Goal: Entertainment & Leisure: Consume media (video, audio)

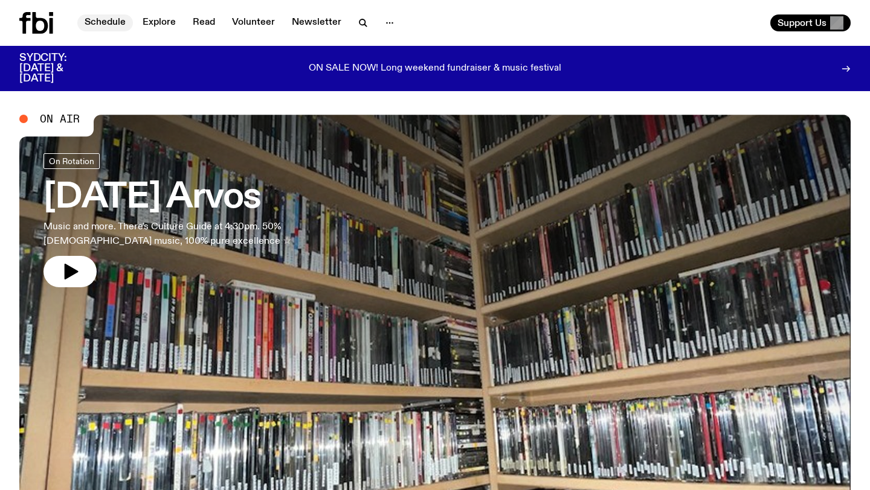
click at [114, 18] on link "Schedule" at bounding box center [105, 22] width 56 height 17
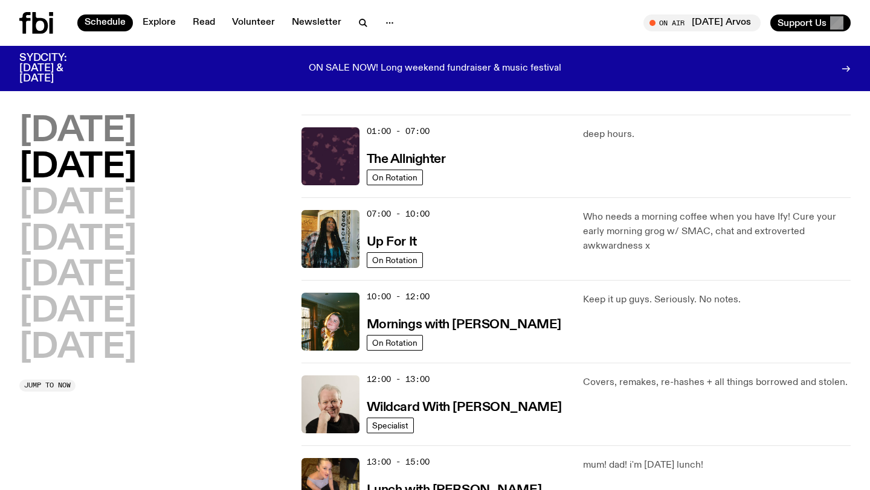
click at [74, 133] on h2 "[DATE]" at bounding box center [77, 132] width 117 height 34
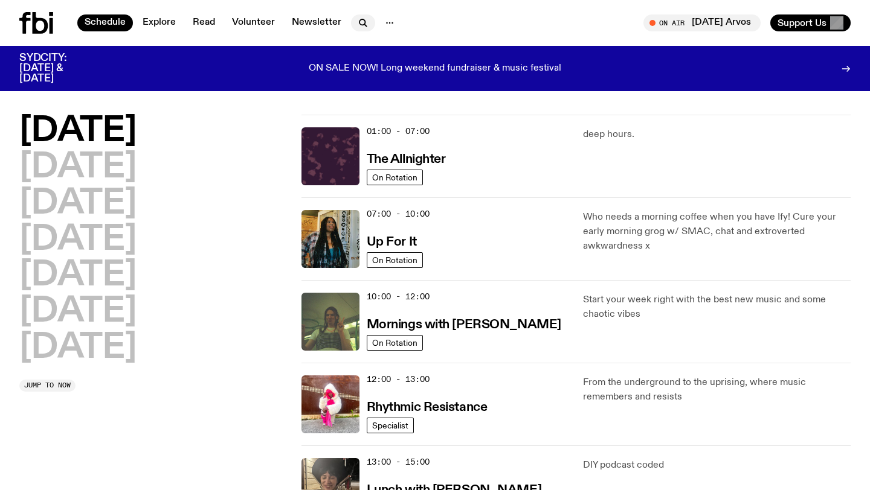
click at [358, 22] on icon "button" at bounding box center [363, 23] width 14 height 14
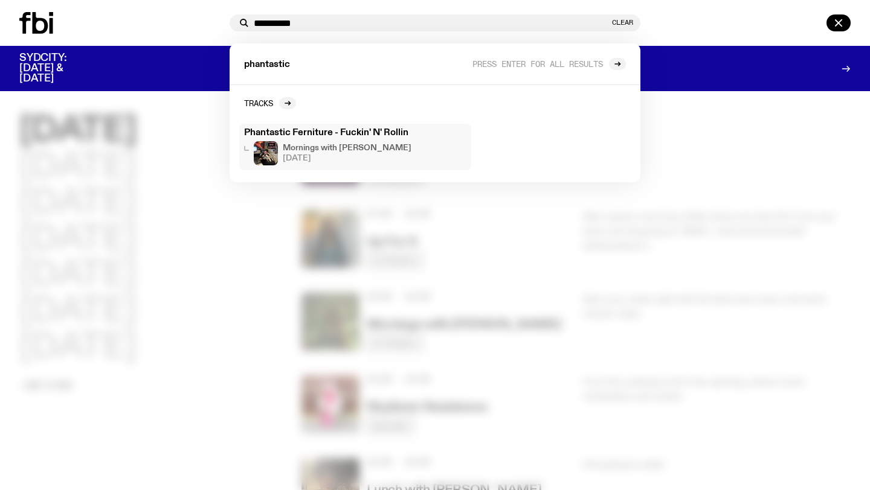
type input "**********"
click at [353, 133] on h3 "Phantastic Ferniture - Fuckin' N' Rollin" at bounding box center [355, 133] width 222 height 9
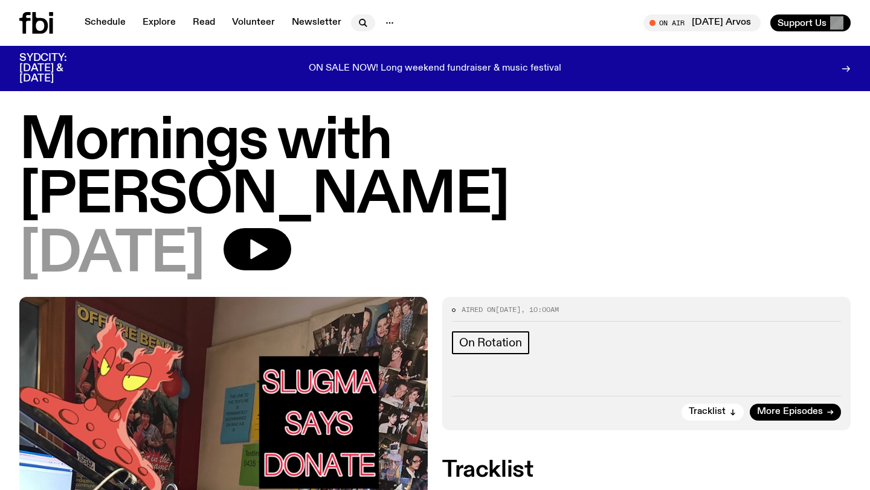
click at [351, 20] on button "button" at bounding box center [363, 22] width 24 height 17
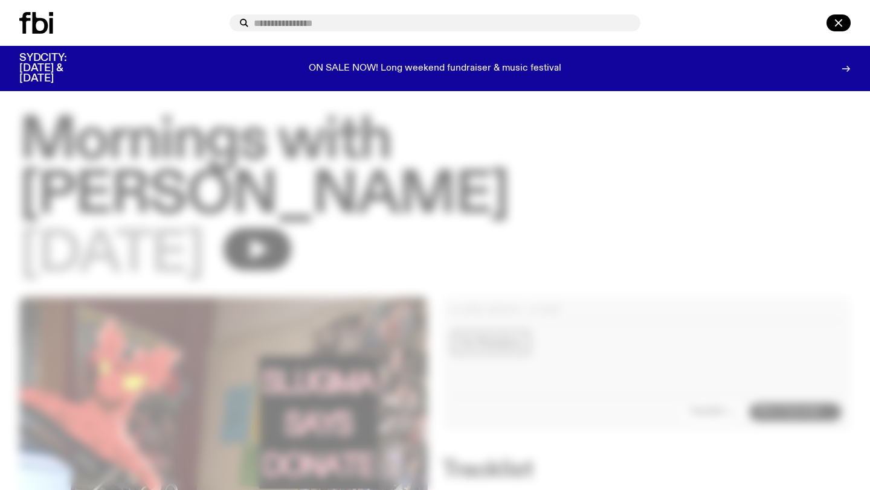
click at [46, 26] on icon at bounding box center [41, 23] width 16 height 22
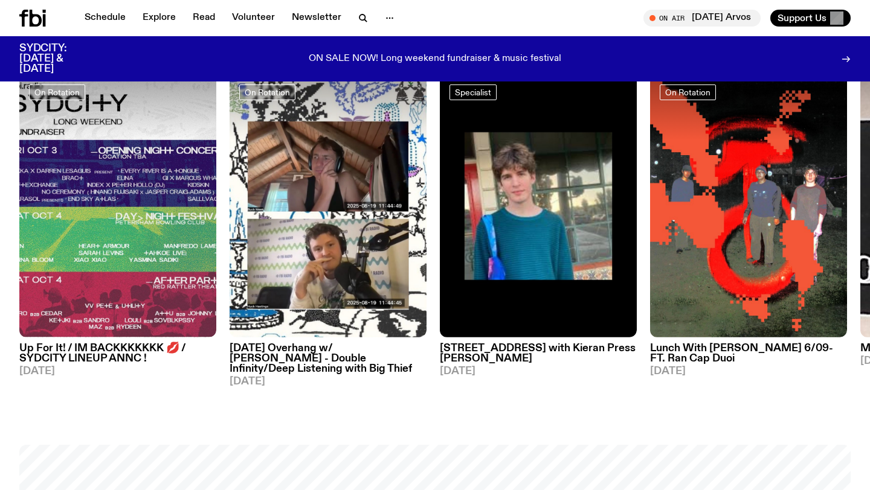
scroll to position [591, 0]
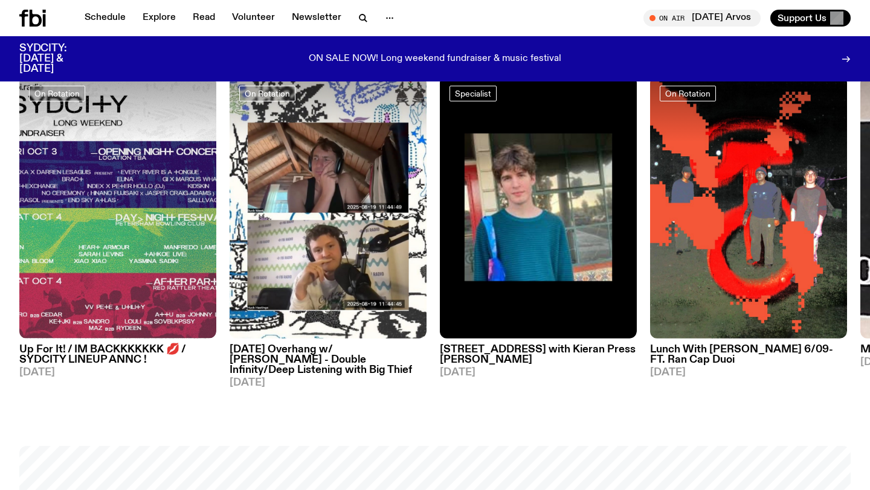
click at [669, 355] on h3 "Lunch With [PERSON_NAME] 6/09- FT. Ran Cap Duoi" at bounding box center [748, 355] width 197 height 21
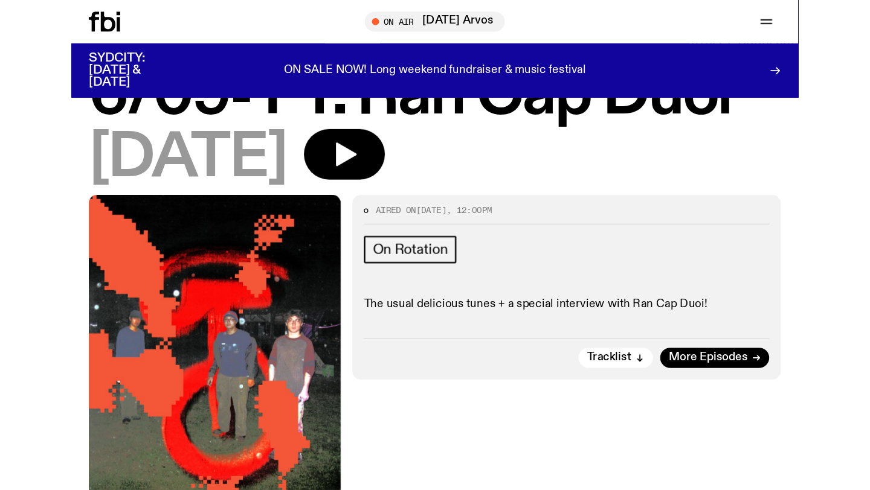
scroll to position [171, 0]
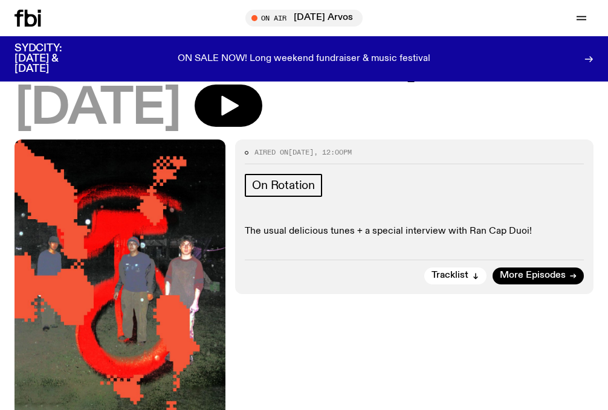
drag, startPoint x: 138, startPoint y: 243, endPoint x: 83, endPoint y: 11, distance: 237.9
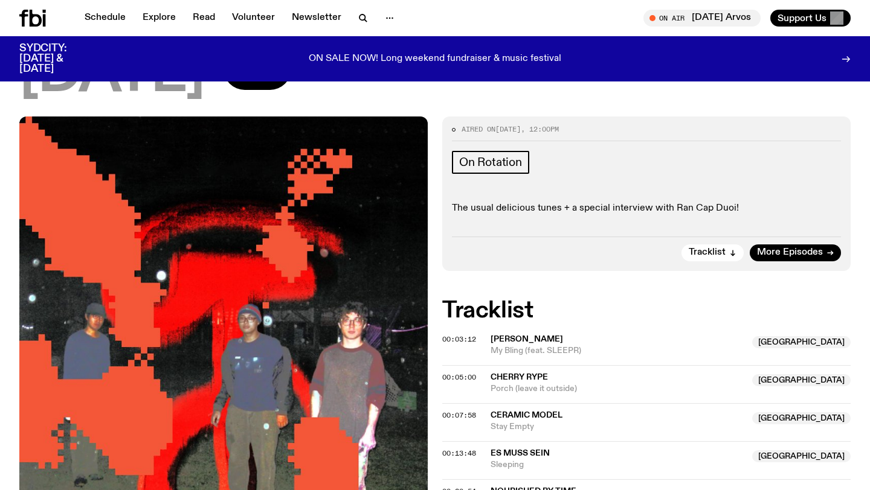
click at [33, 22] on icon at bounding box center [32, 18] width 27 height 17
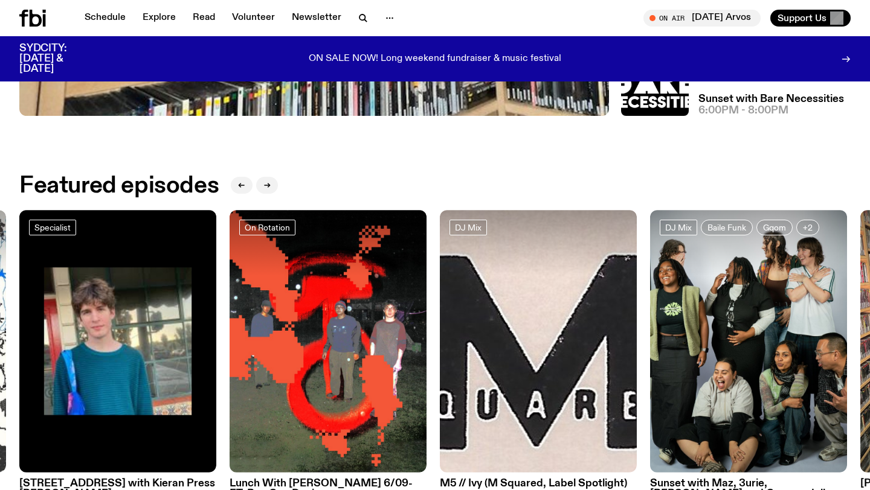
scroll to position [226, 0]
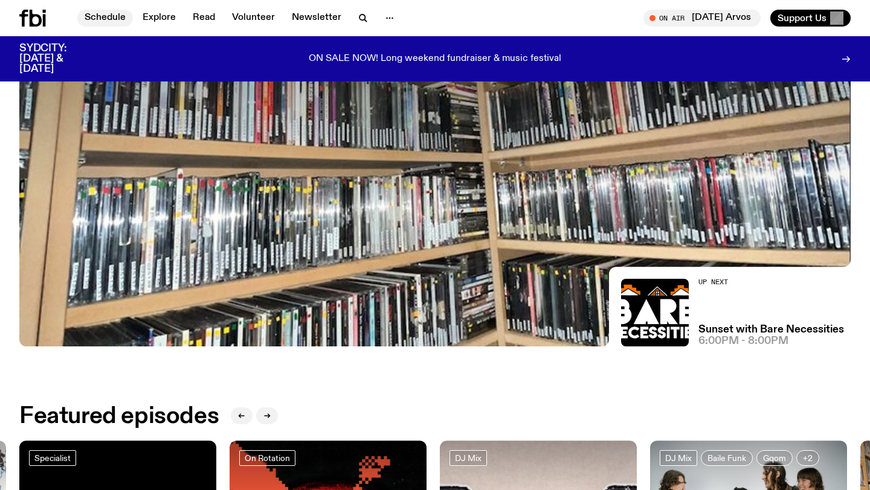
click at [102, 16] on link "Schedule" at bounding box center [105, 18] width 56 height 17
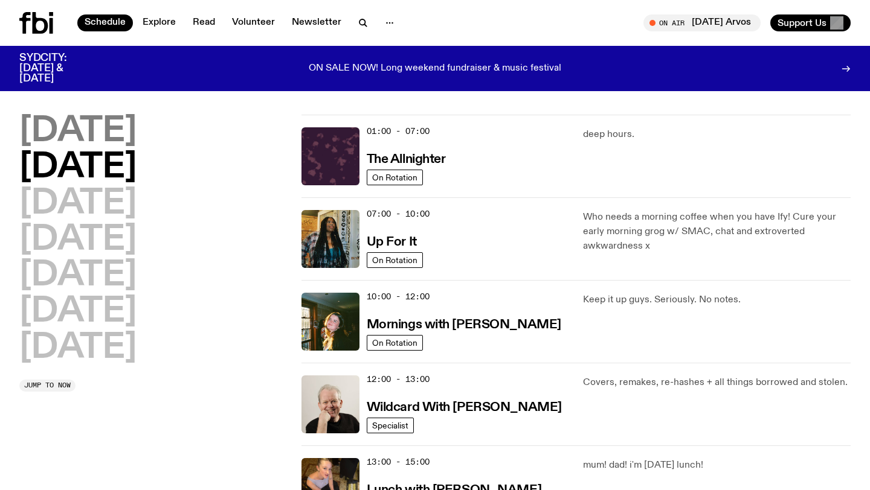
click at [136, 132] on h2 "[DATE]" at bounding box center [77, 132] width 117 height 34
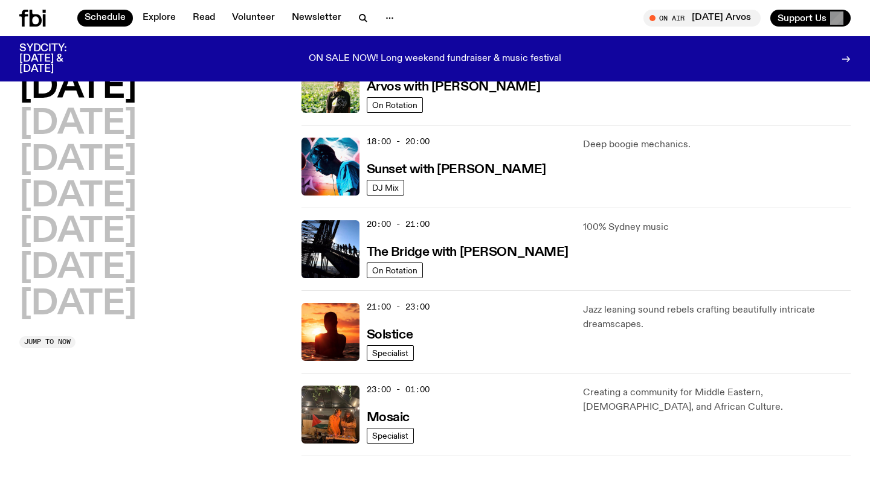
scroll to position [407, 0]
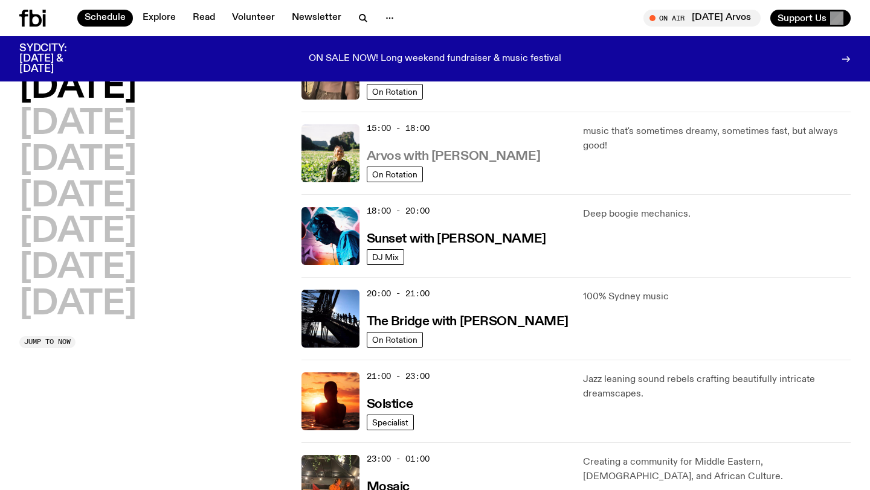
click at [453, 158] on h3 "Arvos with [PERSON_NAME]" at bounding box center [453, 156] width 173 height 13
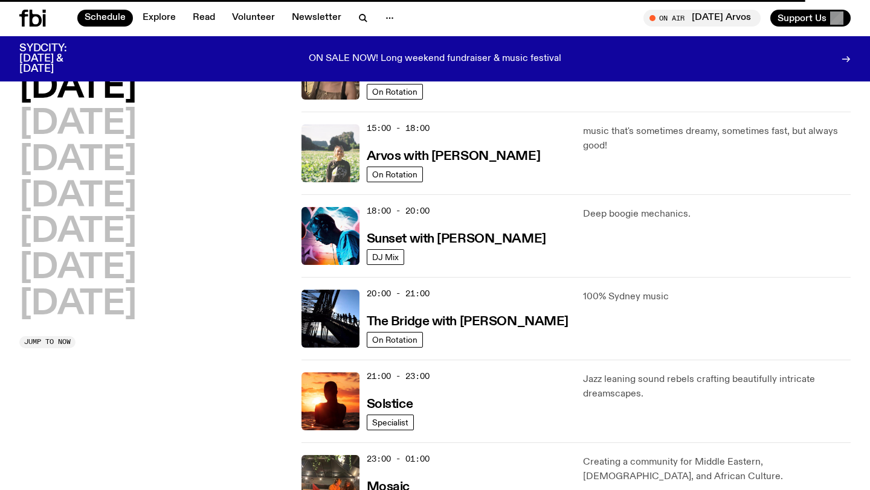
click at [353, 152] on img at bounding box center [330, 153] width 58 height 58
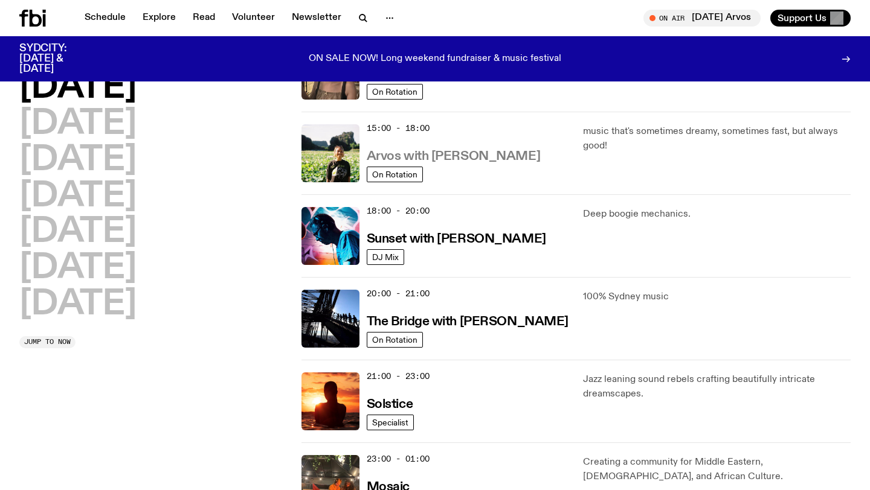
click at [391, 153] on h3 "Arvos with [PERSON_NAME]" at bounding box center [453, 156] width 173 height 13
click at [393, 153] on h3 "Arvos with [PERSON_NAME]" at bounding box center [453, 156] width 173 height 13
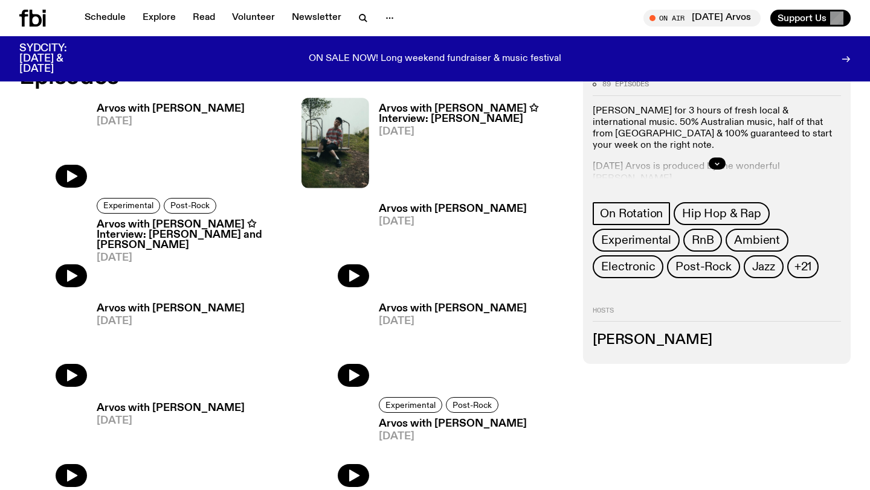
scroll to position [588, 0]
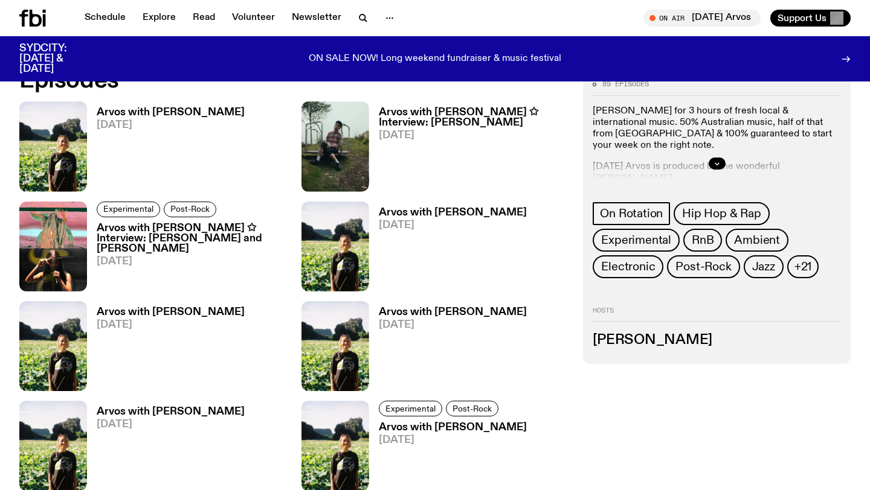
click at [130, 120] on span "[DATE]" at bounding box center [171, 125] width 148 height 10
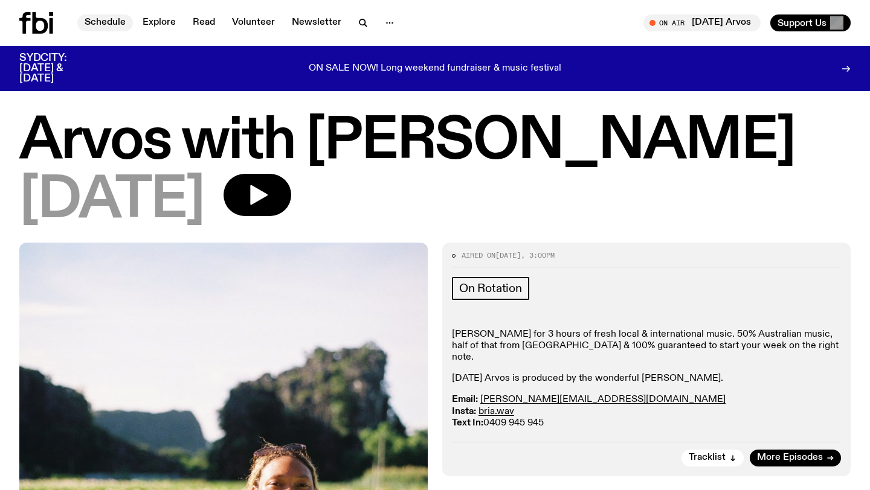
click at [97, 14] on link "Schedule" at bounding box center [105, 22] width 56 height 17
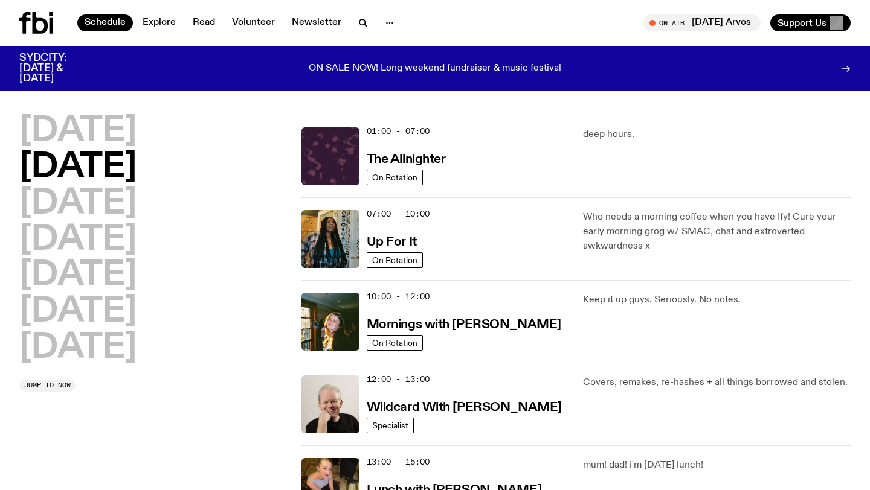
click at [42, 24] on icon at bounding box center [36, 23] width 34 height 22
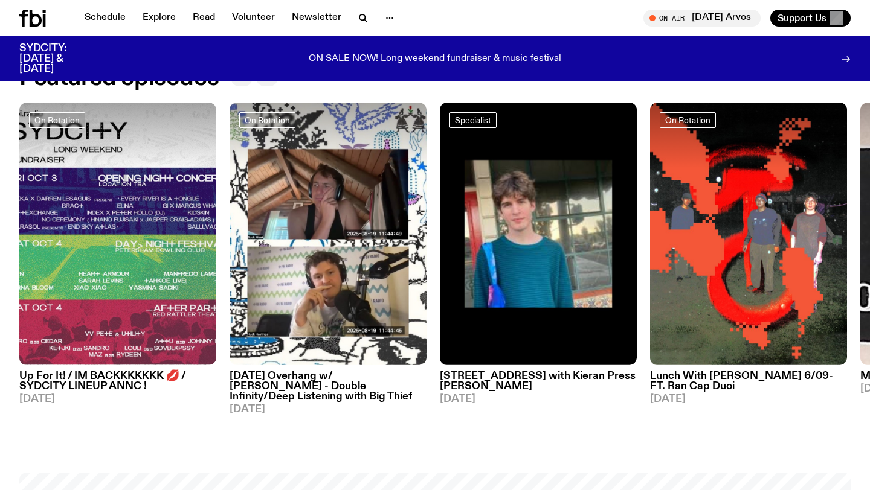
scroll to position [565, 0]
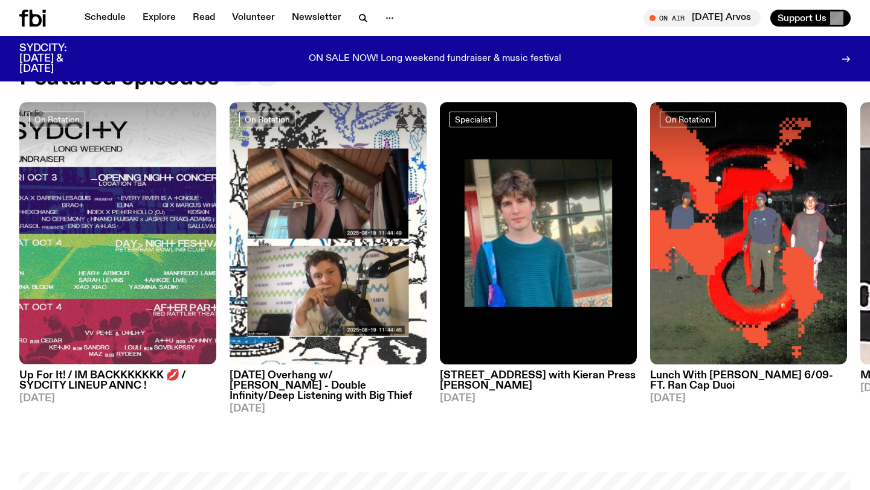
click at [126, 377] on h3 "Up For It! / IM BACKKKKKKK 💋 / SYDCITY LINEUP ANNC !" at bounding box center [117, 381] width 197 height 21
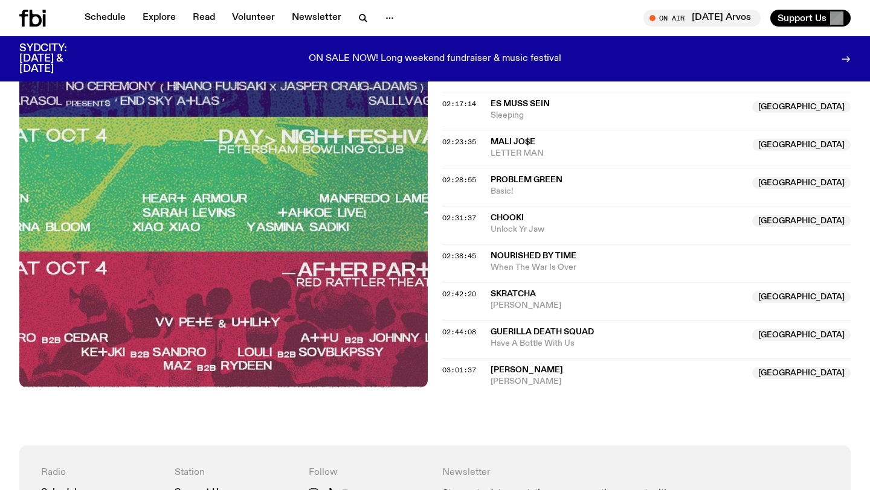
scroll to position [1598, 0]
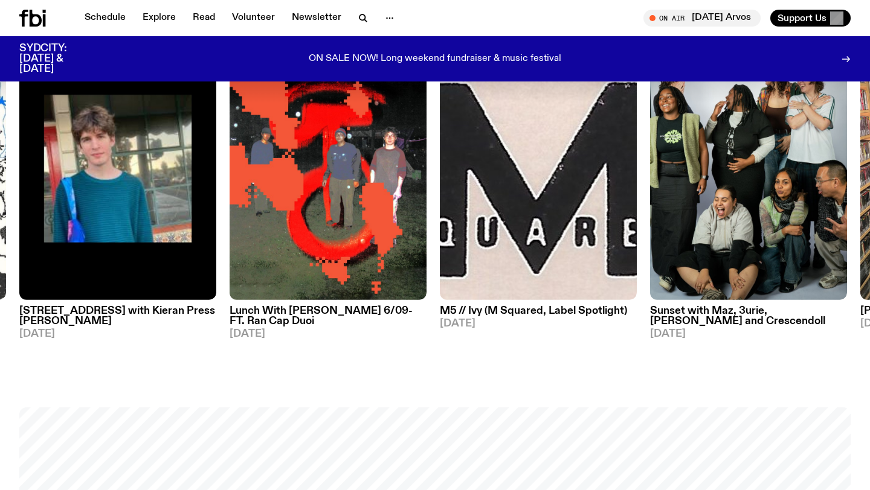
scroll to position [498, 0]
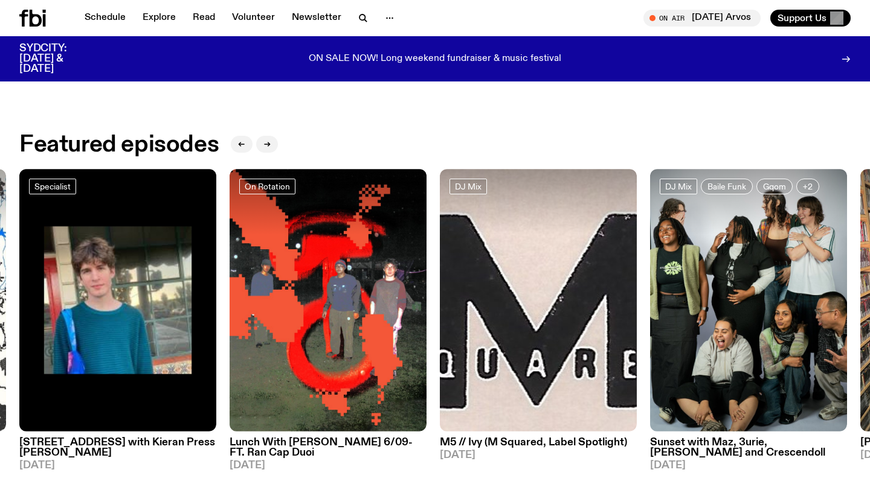
click at [496, 444] on h3 "M5 // Ivy (M Squared, Label Spotlight)" at bounding box center [538, 443] width 197 height 10
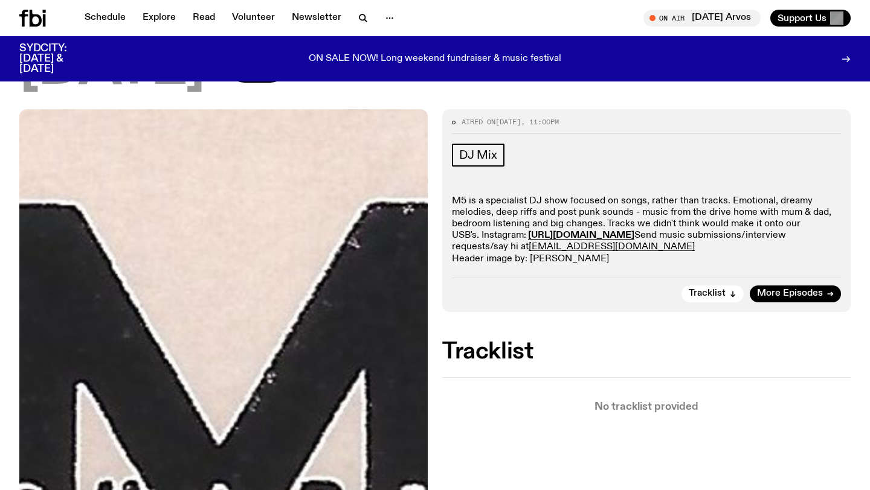
scroll to position [184, 0]
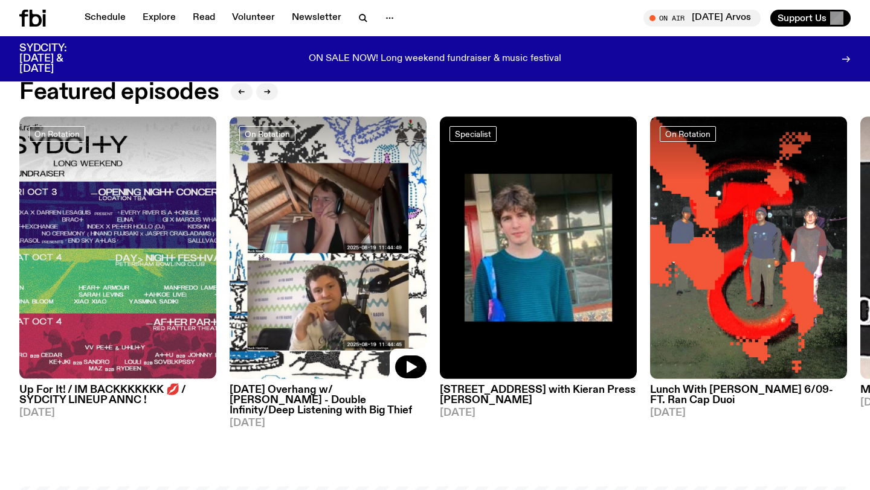
scroll to position [552, 0]
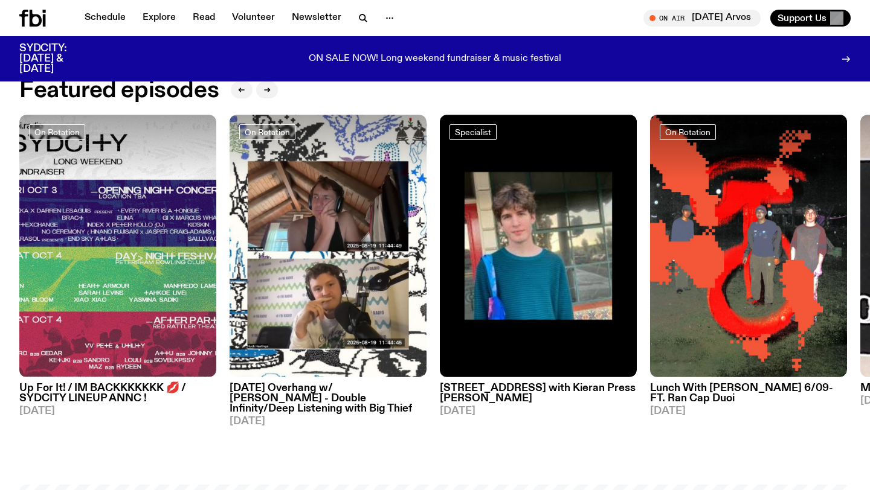
click at [295, 391] on h3 "[DATE] Overhang w/ [PERSON_NAME] - Double Infinity/Deep Listening with Big Thief" at bounding box center [327, 398] width 197 height 31
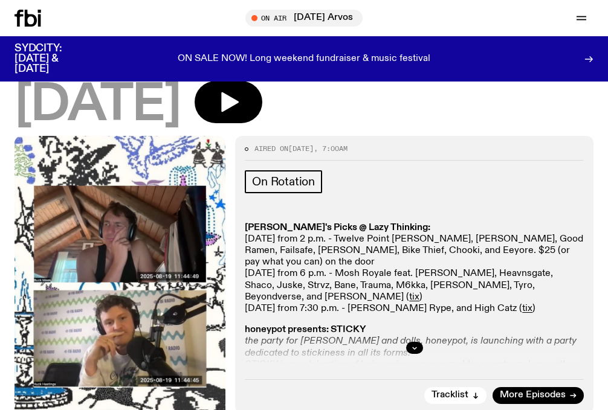
scroll to position [227, 0]
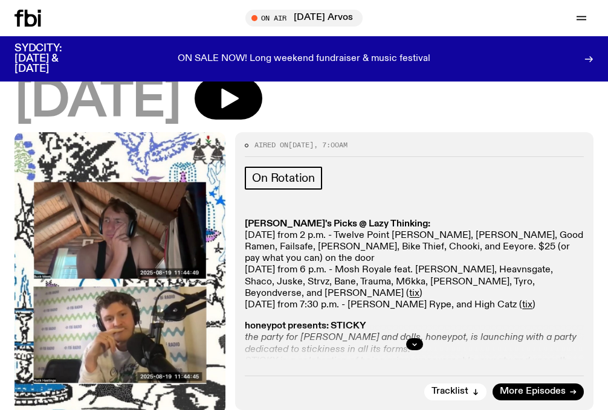
drag, startPoint x: 175, startPoint y: 261, endPoint x: 106, endPoint y: 38, distance: 233.2
